Goal: Browse casually

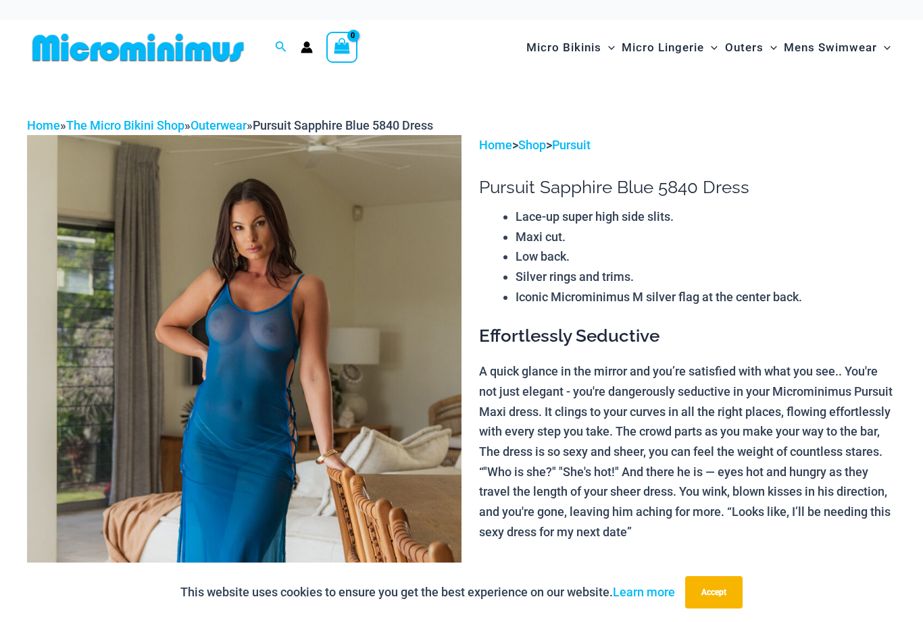
scroll to position [89, 0]
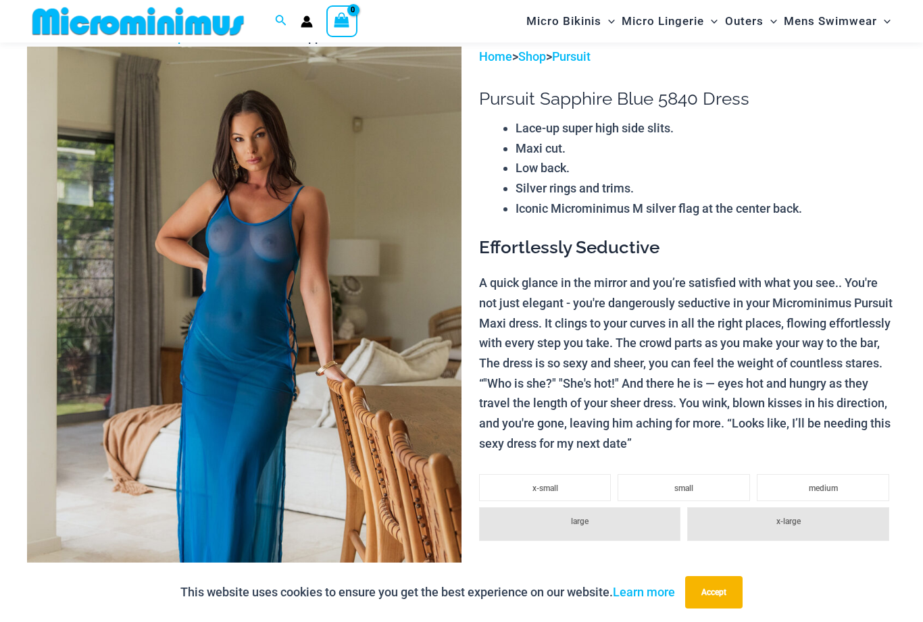
click at [134, 356] on img at bounding box center [244, 373] width 434 height 652
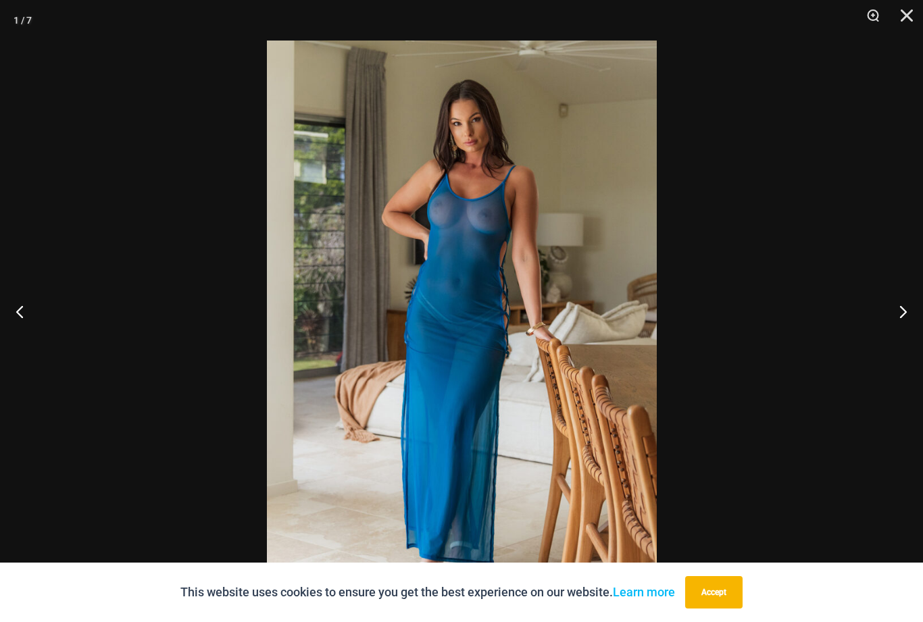
click at [892, 336] on button "Next" at bounding box center [897, 312] width 51 height 68
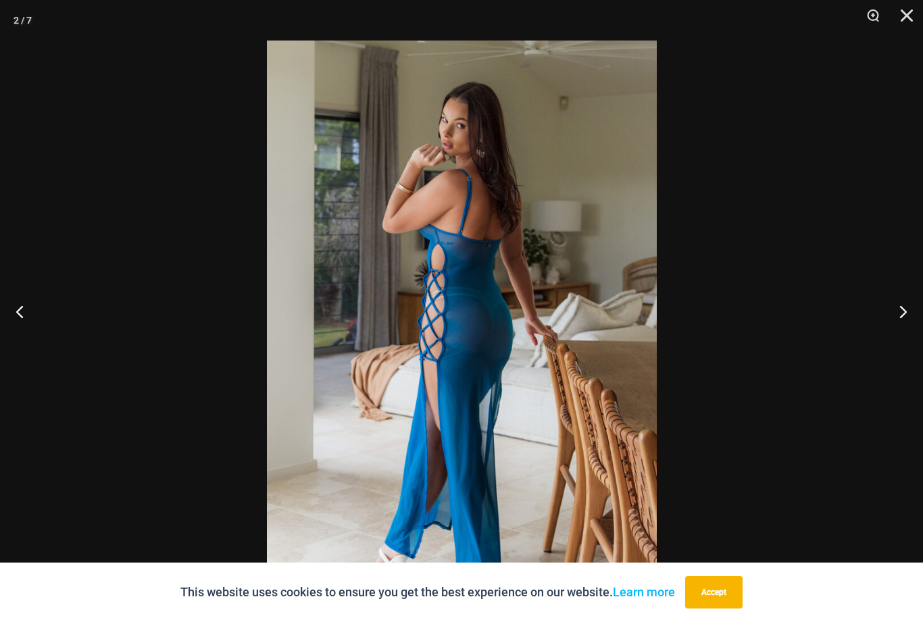
click at [890, 336] on button "Next" at bounding box center [897, 312] width 51 height 68
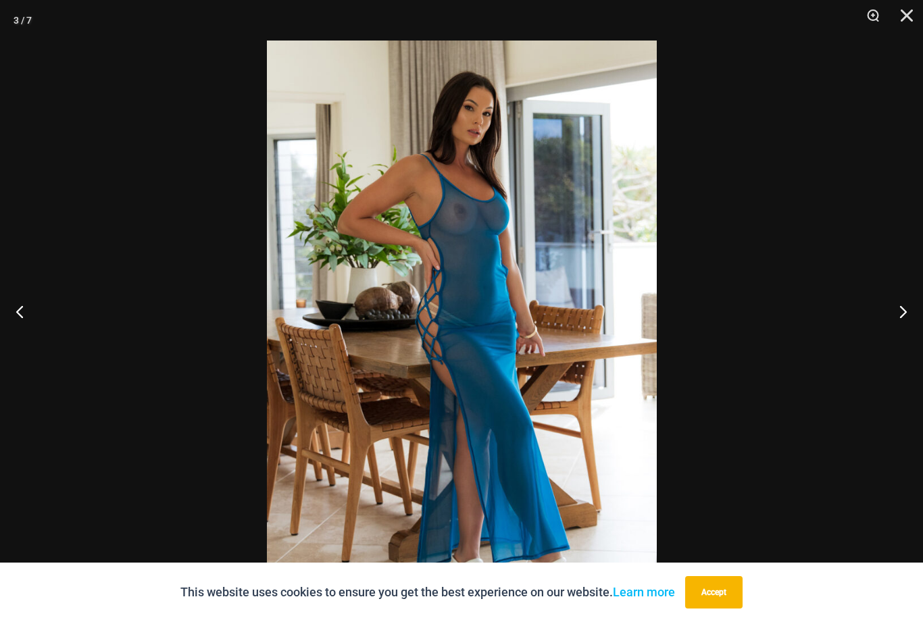
click at [885, 339] on button "Next" at bounding box center [897, 312] width 51 height 68
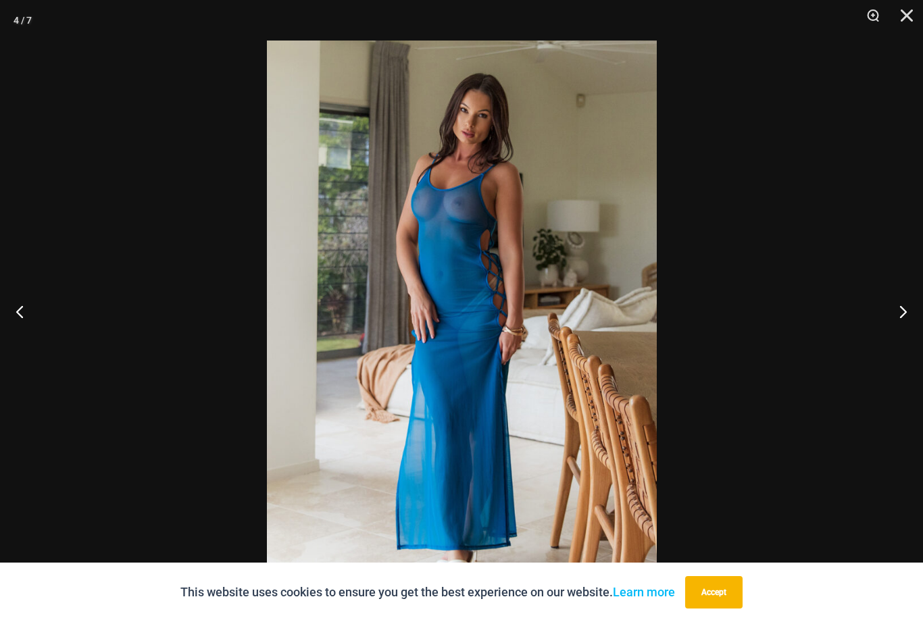
click at [889, 331] on button "Next" at bounding box center [897, 312] width 51 height 68
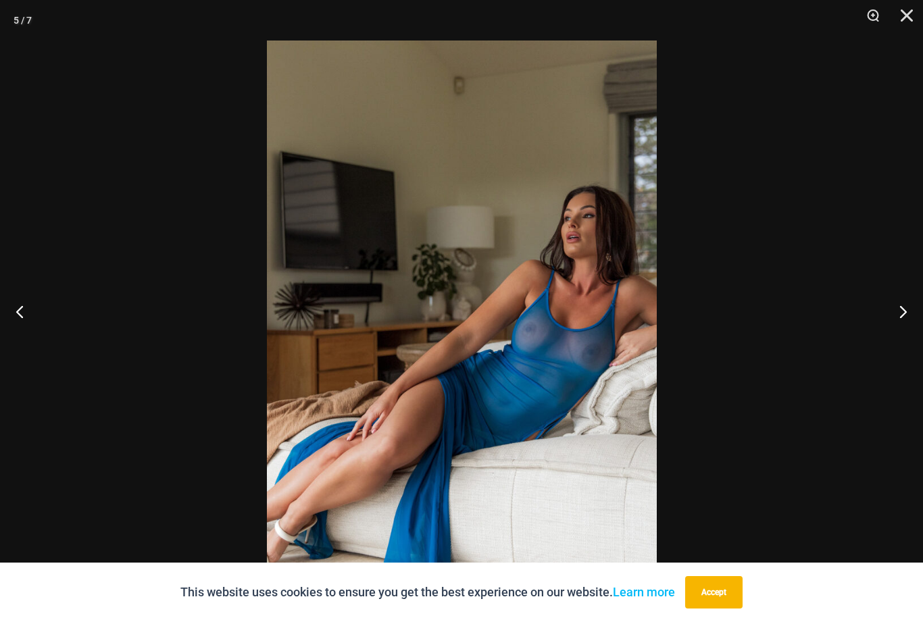
click at [898, 345] on button "Next" at bounding box center [897, 312] width 51 height 68
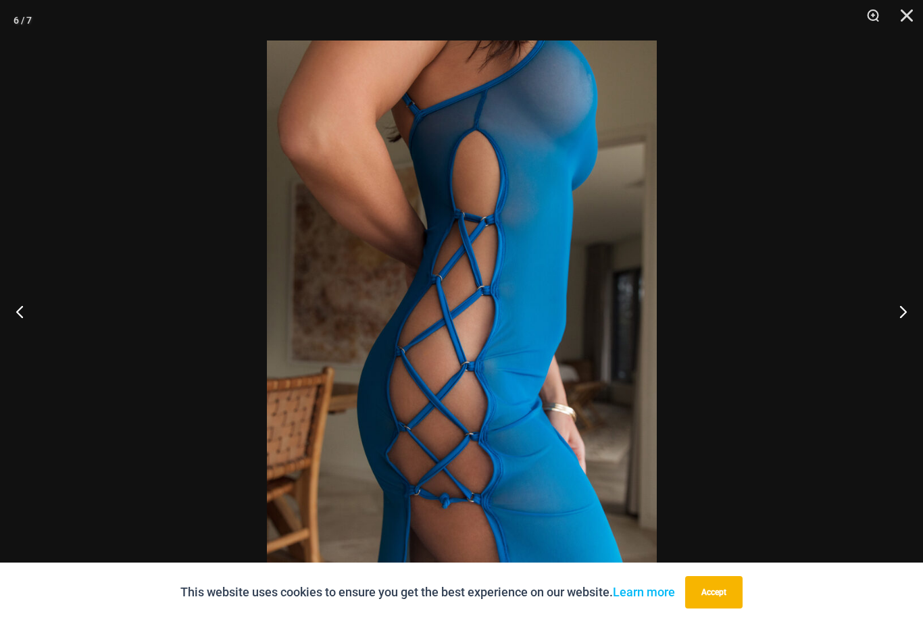
click at [894, 340] on button "Next" at bounding box center [897, 312] width 51 height 68
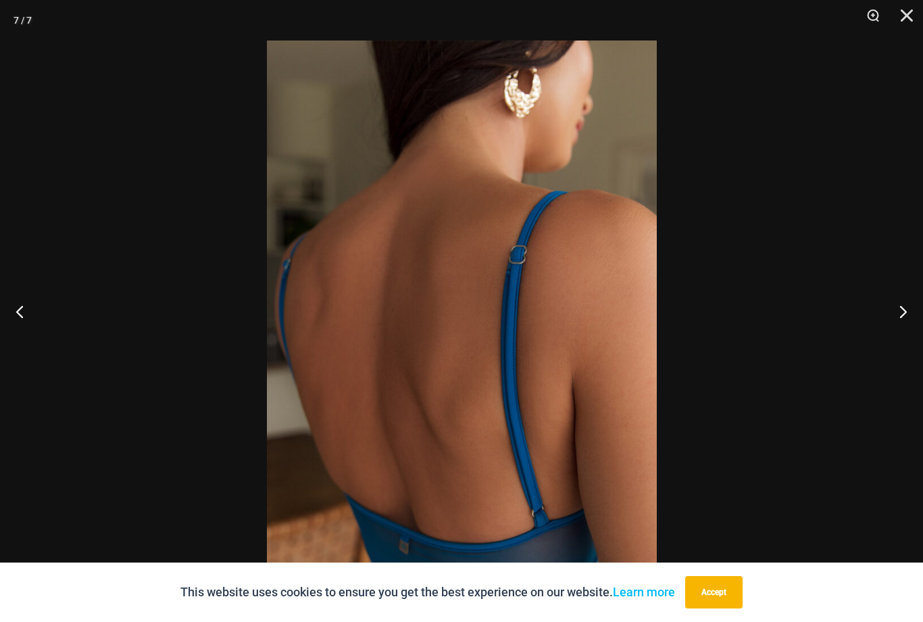
click at [893, 341] on button "Next" at bounding box center [897, 312] width 51 height 68
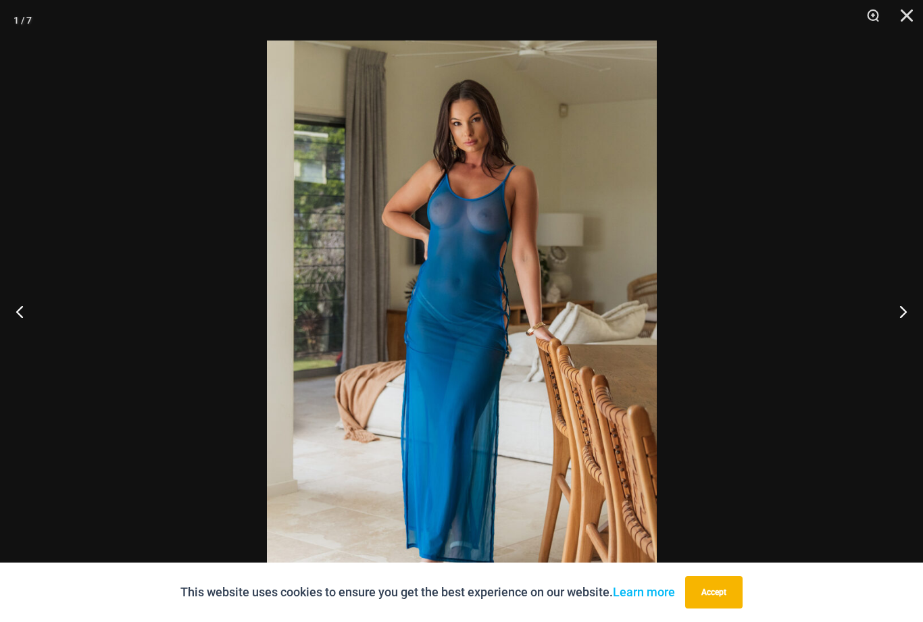
click at [905, 344] on button "Next" at bounding box center [897, 312] width 51 height 68
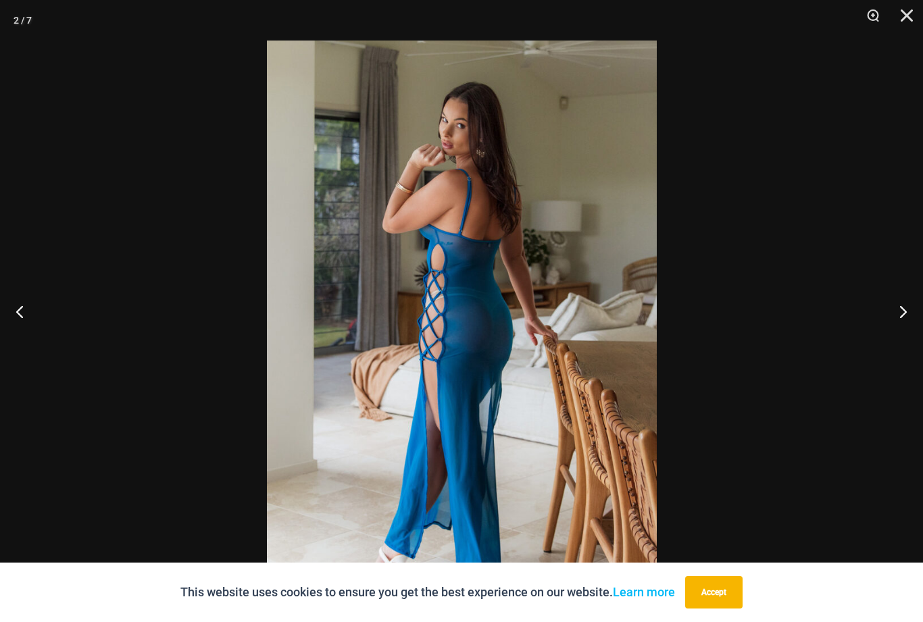
click at [901, 341] on button "Next" at bounding box center [897, 312] width 51 height 68
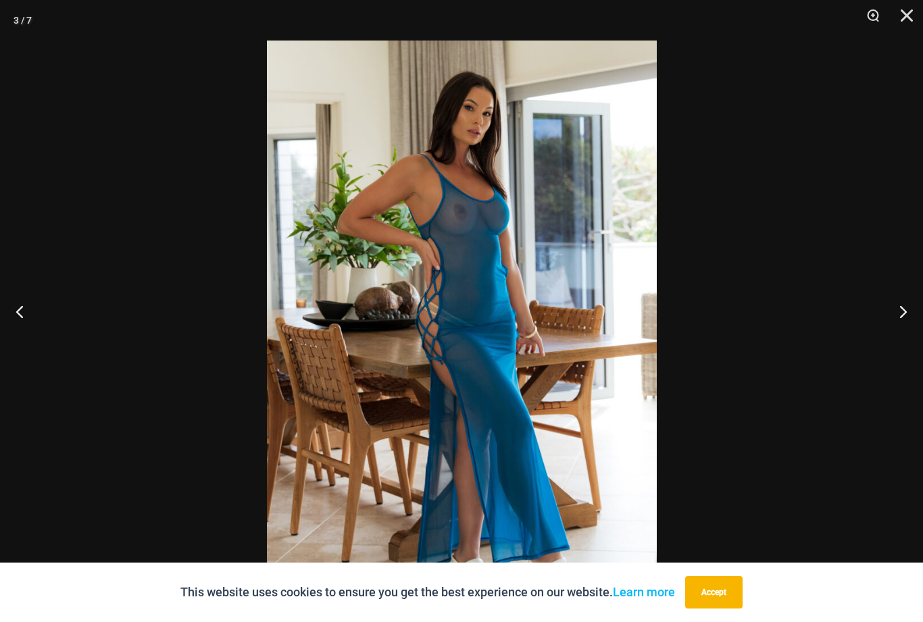
click at [897, 335] on button "Next" at bounding box center [897, 312] width 51 height 68
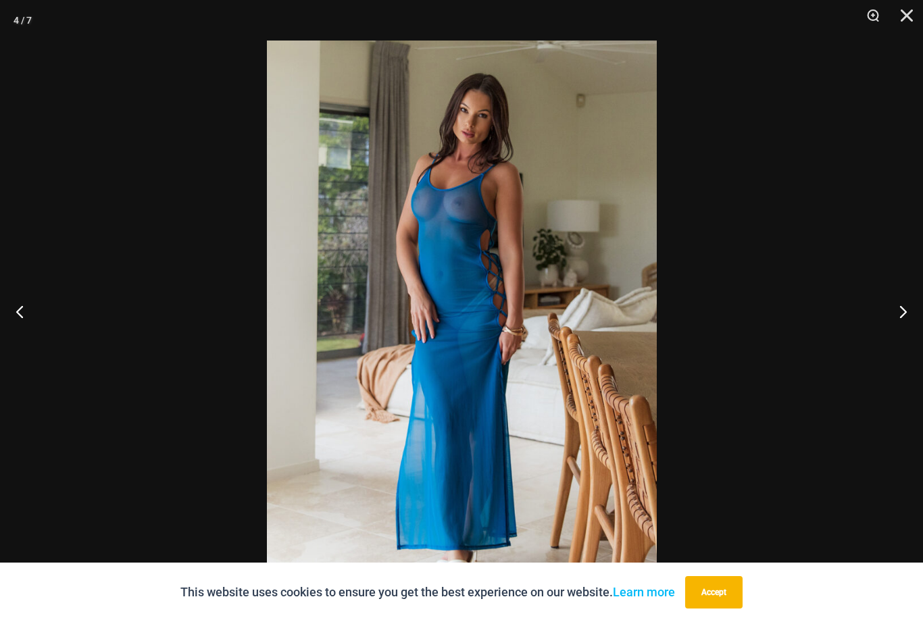
click at [892, 345] on button "Next" at bounding box center [897, 312] width 51 height 68
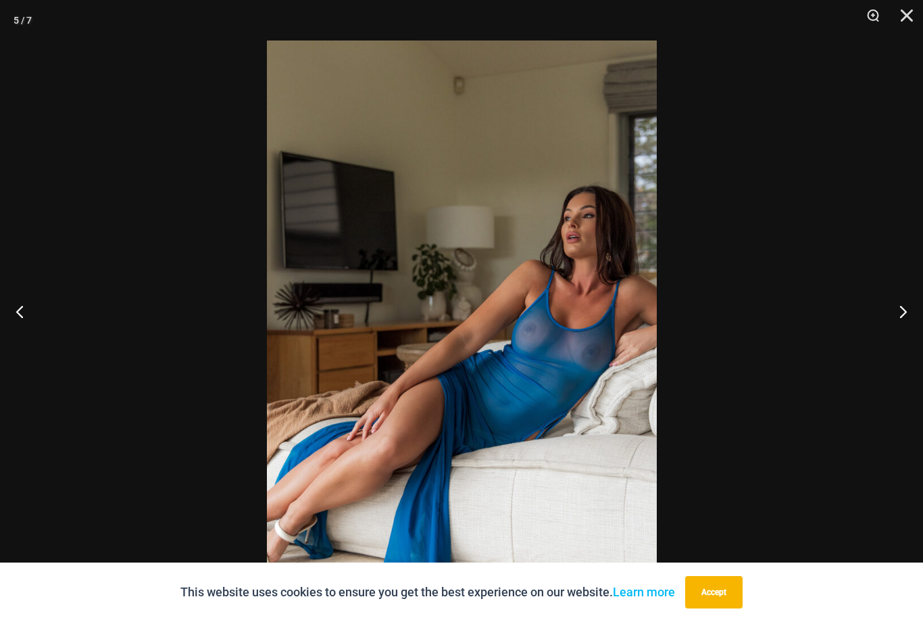
click at [903, 344] on button "Next" at bounding box center [897, 312] width 51 height 68
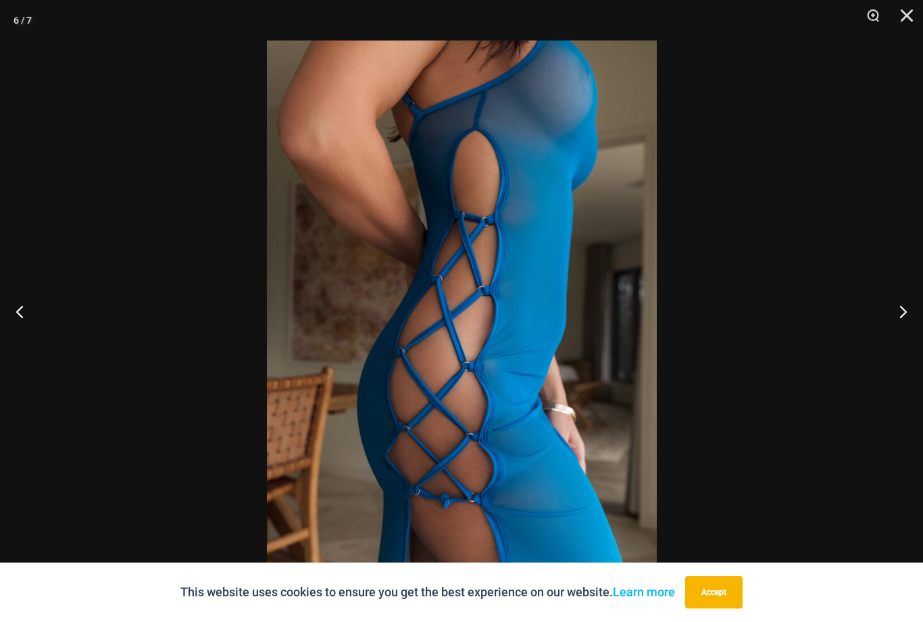
click at [886, 340] on button "Next" at bounding box center [897, 312] width 51 height 68
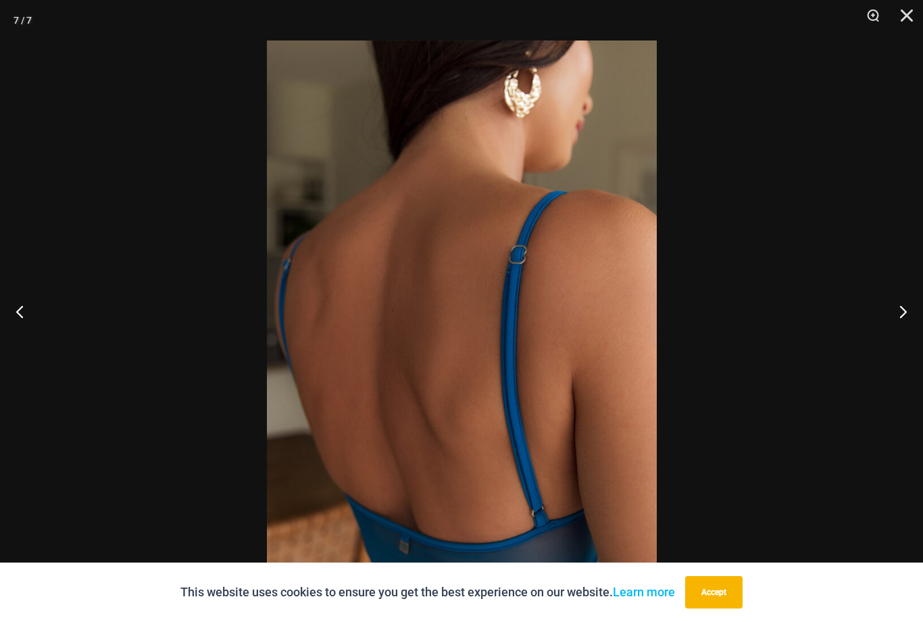
click at [899, 345] on button "Next" at bounding box center [897, 312] width 51 height 68
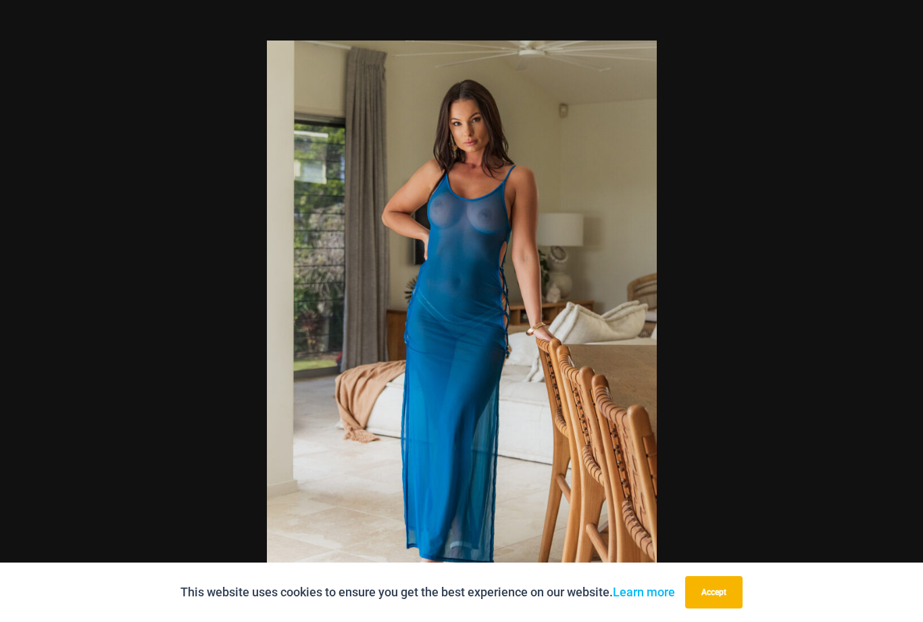
click at [895, 40] on button "Close" at bounding box center [902, 20] width 34 height 41
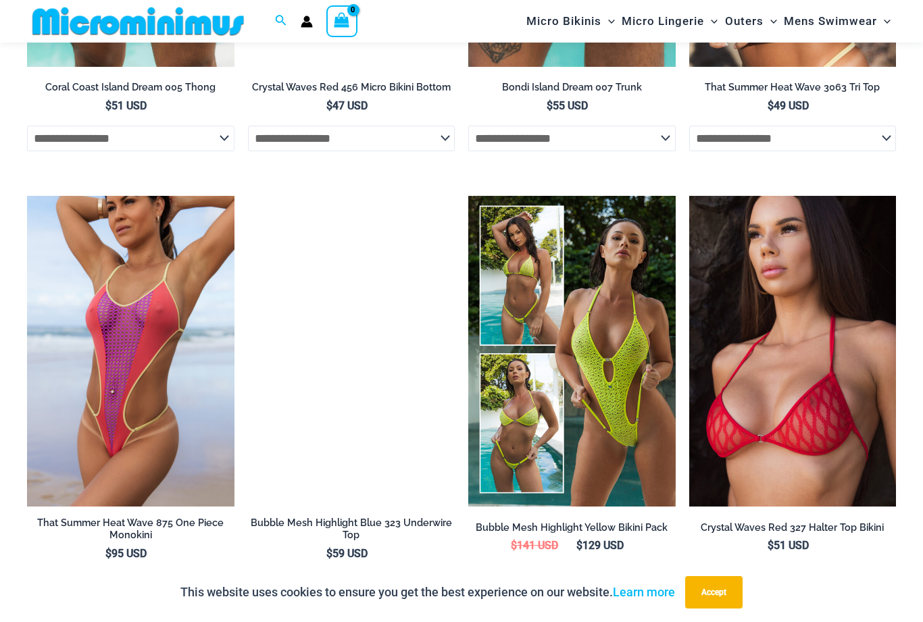
scroll to position [1511, 0]
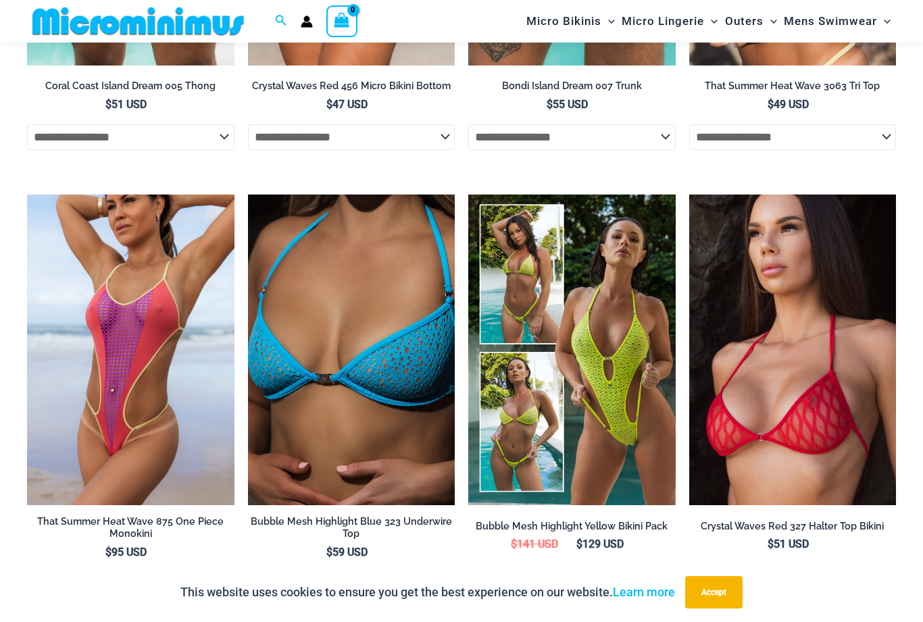
click at [689, 195] on img at bounding box center [689, 195] width 0 height 0
